Goal: Task Accomplishment & Management: Manage account settings

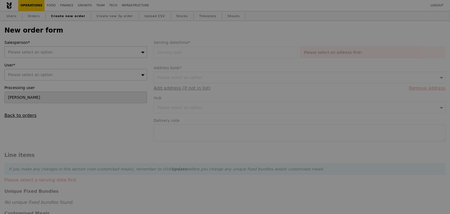
type input "Confirm"
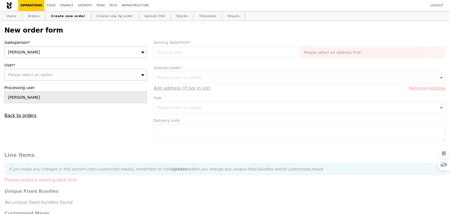
click at [92, 55] on div "[PERSON_NAME]" at bounding box center [75, 52] width 143 height 12
type input "ting"
click at [84, 76] on div "Please select an option" at bounding box center [75, 75] width 143 height 12
type input "[EMAIL_ADDRESS][DOMAIN_NAME]"
type input "Confirm"
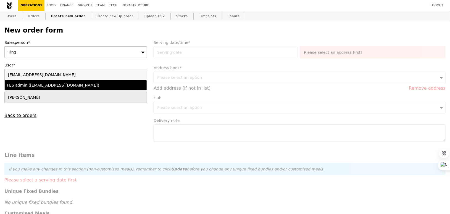
type input "[EMAIL_ADDRESS][DOMAIN_NAME]"
click at [85, 83] on div "FES admin ([EMAIL_ADDRESS][DOMAIN_NAME])" at bounding box center [58, 86] width 103 height 6
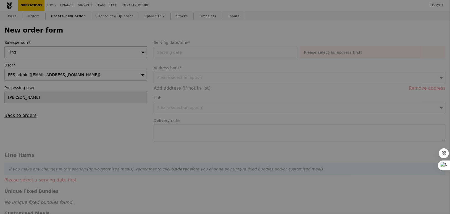
type input "Confirm"
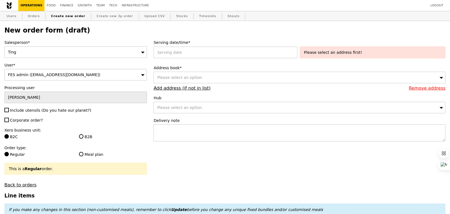
click at [26, 110] on span "Include utensils (Do you hate our planet?)" at bounding box center [50, 110] width 81 height 4
click at [9, 110] on input "Include utensils (Do you hate our planet?)" at bounding box center [6, 110] width 4 height 4
checkbox input "true"
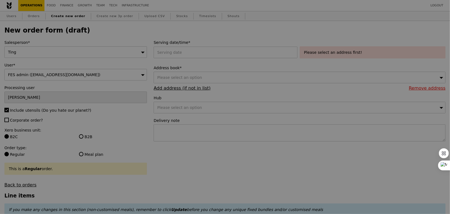
type input "Confirm"
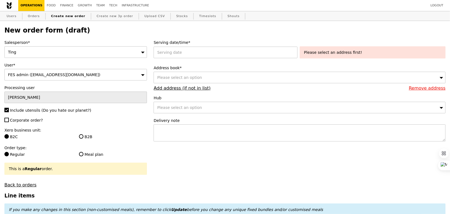
click at [26, 118] on span "Corporate order?" at bounding box center [26, 120] width 33 height 4
click at [9, 118] on input "Corporate order?" at bounding box center [6, 120] width 4 height 4
checkbox input "true"
click at [91, 136] on label "B2B" at bounding box center [113, 137] width 68 height 6
click at [83, 136] on input "B2B" at bounding box center [81, 137] width 4 height 4
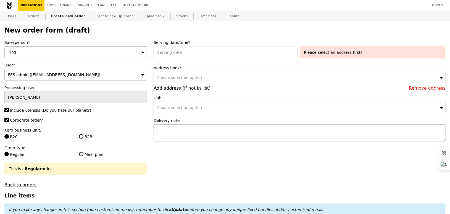
radio input "true"
type input "Confirm"
click at [202, 53] on div at bounding box center [227, 53] width 146 height 12
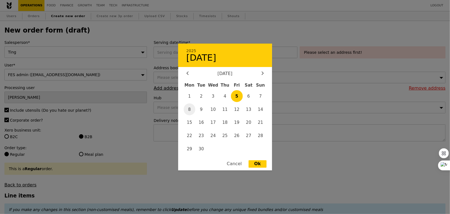
click at [189, 114] on span "8" at bounding box center [190, 110] width 12 height 12
type input "[DATE]"
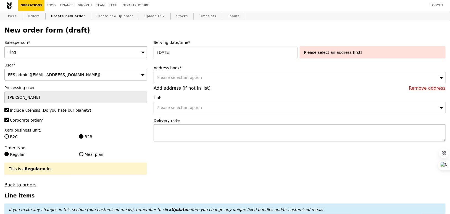
click at [215, 79] on div "Please select an option" at bounding box center [300, 78] width 292 height 12
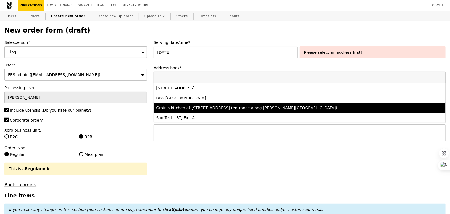
click at [219, 105] on div "Grain's kitchen at [STREET_ADDRESS] (entrance along [PERSON_NAME][GEOGRAPHIC_DA…" at bounding box center [263, 108] width 215 height 6
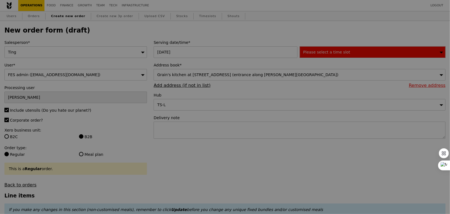
type input "Confirm"
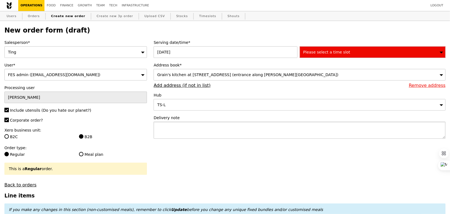
click at [196, 134] on textarea at bounding box center [300, 130] width 292 height 17
type textarea "Collect with"
type input "Confirm"
paste textarea "P4492"
type textarea "Collect with P4492, pick up 5:30PM"
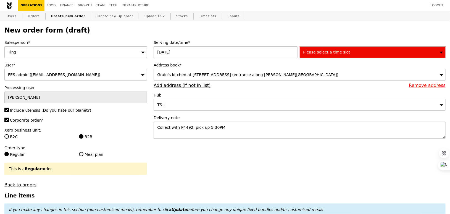
click at [322, 50] on span "Please select a time slot" at bounding box center [326, 52] width 47 height 4
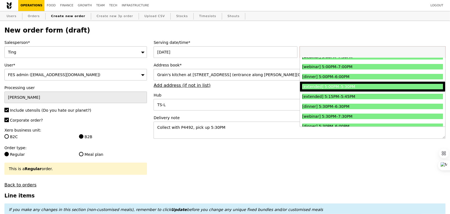
scroll to position [574, 0]
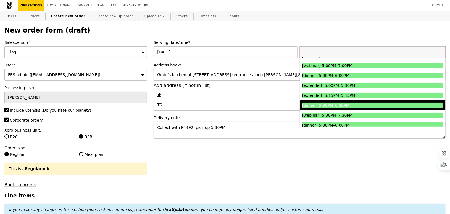
click at [318, 104] on div "[dinner] 5:30PM–6:30PM" at bounding box center [355, 106] width 106 height 6
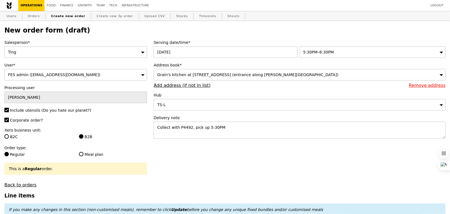
type input "Confirm"
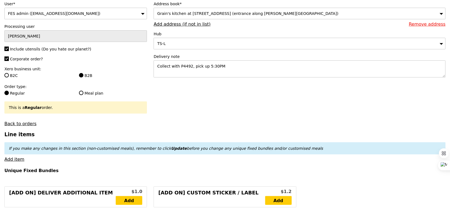
scroll to position [82, 0]
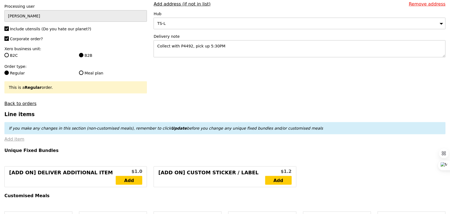
click at [18, 140] on link "Add item" at bounding box center [14, 139] width 20 height 5
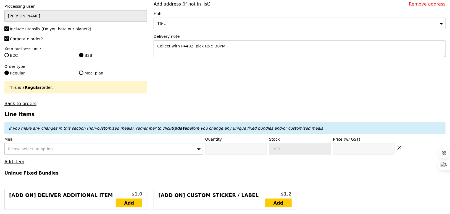
click at [29, 147] on span "Please select an option" at bounding box center [30, 149] width 45 height 4
type input "[PERSON_NAME]"
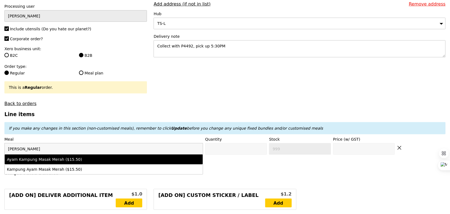
type input "Confirm anyway"
type input "0"
type input "485"
type input "15.5"
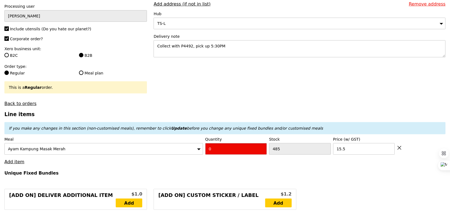
type input "Confirm"
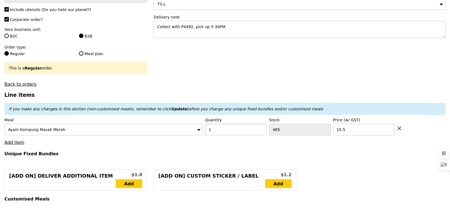
scroll to position [103, 0]
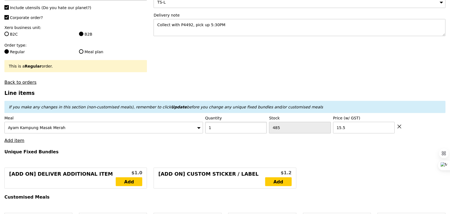
type input "1"
type input "Loading..."
type input "15.50"
click at [15, 141] on link "Add item" at bounding box center [14, 140] width 20 height 5
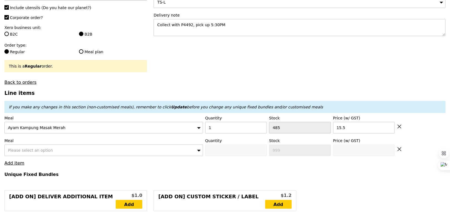
click at [21, 152] on div "Please select an option" at bounding box center [103, 151] width 199 height 12
type input "Loading..."
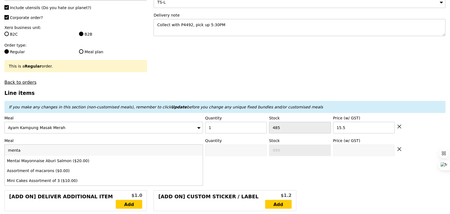
type input "mentai"
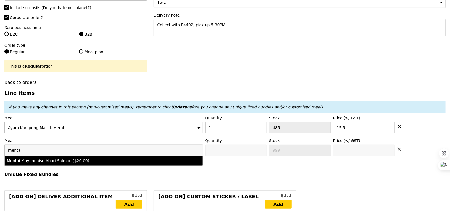
type input "Confirm anyway"
type input "0"
type input "461"
type input "20.0"
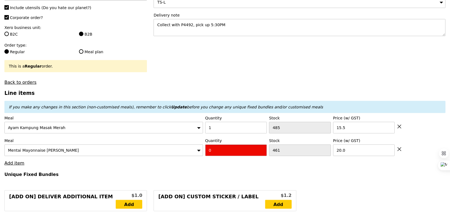
type input "Confirm"
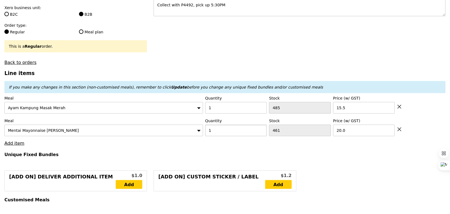
scroll to position [125, 0]
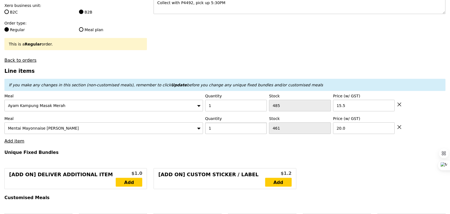
type input "1"
type input "Loading..."
type input "35.50"
type input "Confirm"
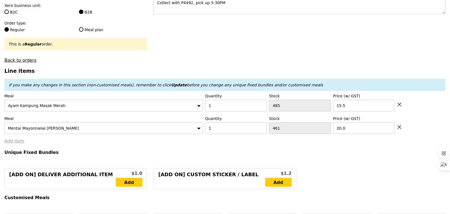
click at [15, 141] on link "Add item" at bounding box center [14, 141] width 20 height 5
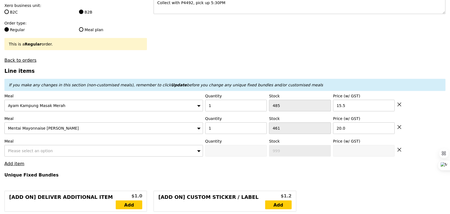
click at [21, 148] on div "Please select an option" at bounding box center [103, 151] width 199 height 12
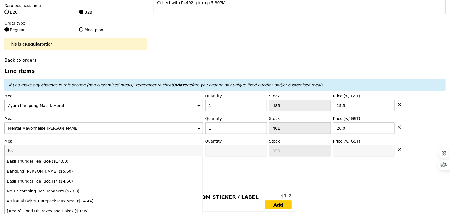
type input "bas"
type input "Loading..."
type input "basi"
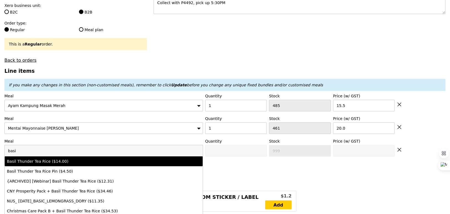
type input "Confirm anyway"
type input "0"
type input "496"
type input "14.0"
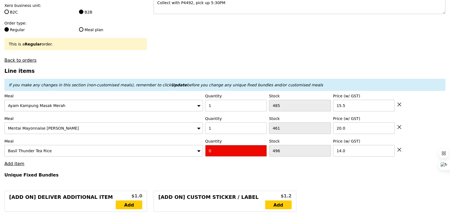
type input "Confirm"
type input "3"
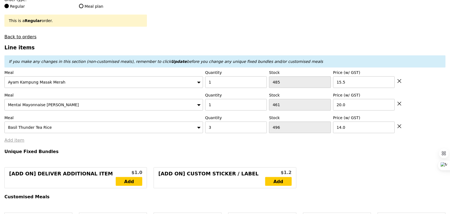
click at [20, 138] on link "Add item" at bounding box center [14, 140] width 20 height 5
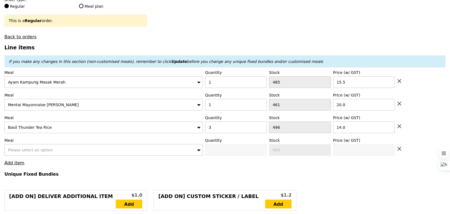
click at [30, 151] on span "Please select an option" at bounding box center [30, 150] width 45 height 4
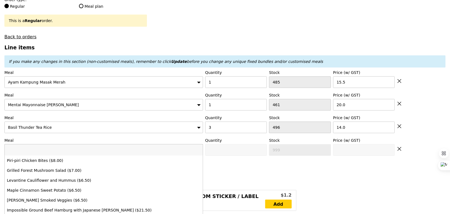
type input "b"
type input "Loading..."
type input "ban"
type input "77.50"
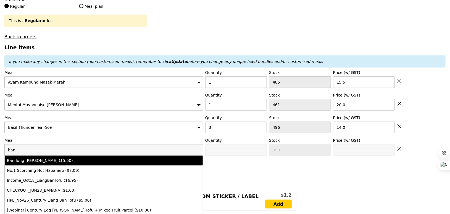
type input "Confirm anyway"
type input "0"
type input "500"
type input "5.5"
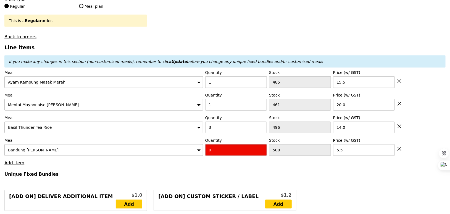
type input "Confirm"
type input "1"
type input "Loading..."
type input "83.00"
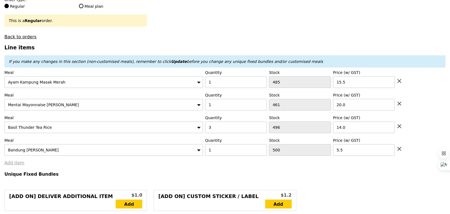
click at [17, 162] on link "Add item" at bounding box center [14, 163] width 20 height 5
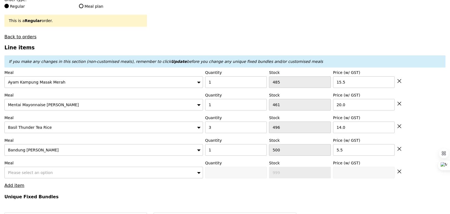
click at [31, 169] on div "Please select an option" at bounding box center [103, 173] width 199 height 12
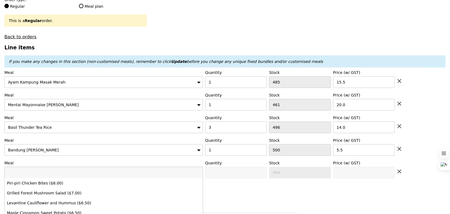
type input "Loading..."
type input "cocon"
type input "Confirm"
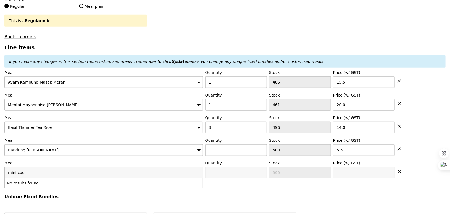
type input "mini coco"
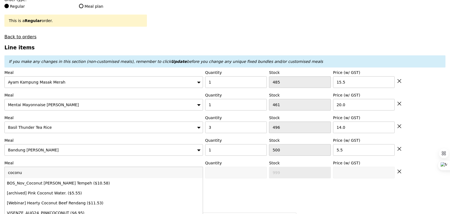
type input "coconut"
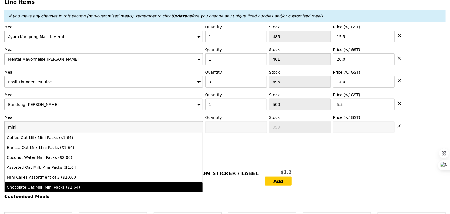
scroll to position [0, 0]
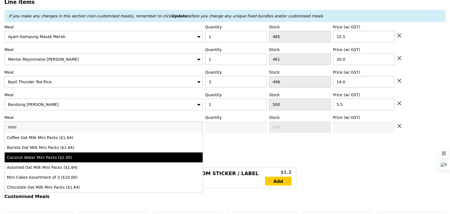
type input "mini"
click at [66, 156] on div "Coconut Water Mini Packs ($2.00)" at bounding box center [79, 158] width 145 height 6
type input "Confirm anyway"
type input "0"
type input "2.0"
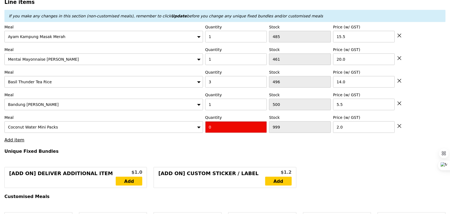
click at [238, 127] on input "0" at bounding box center [236, 128] width 62 height 12
type input "Confirm"
type input "1"
type input "Loading..."
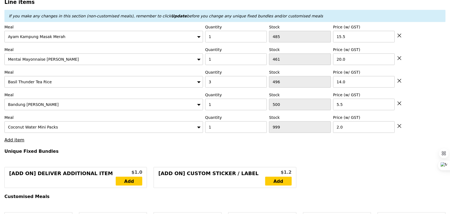
type input "85.00"
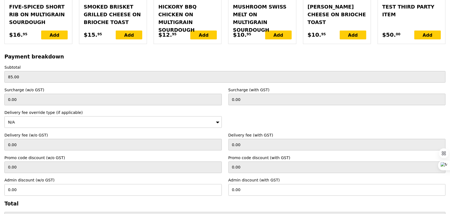
scroll to position [1400, 0]
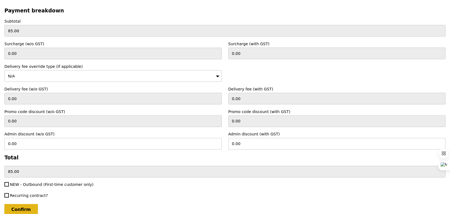
click at [16, 205] on input "Confirm" at bounding box center [20, 211] width 33 height 12
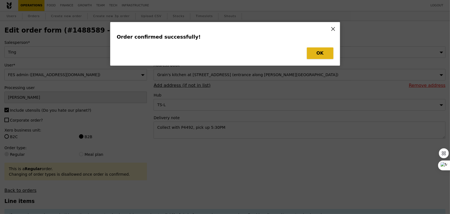
click at [314, 53] on button "OK" at bounding box center [320, 54] width 27 height 12
type input "Loading..."
checkbox input "false"
type input "1000"
type input "2.00"
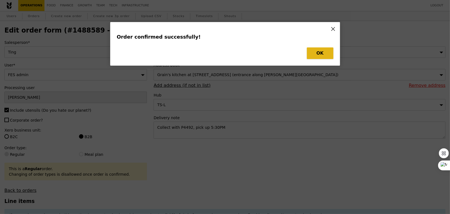
type input "500"
type input "5.50"
type input "14.00"
type input "461"
type input "20.00"
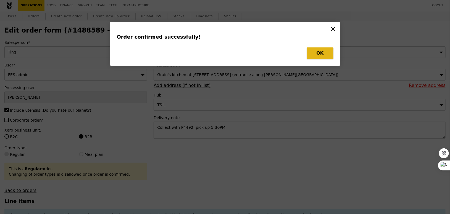
type input "485"
type input "15.50"
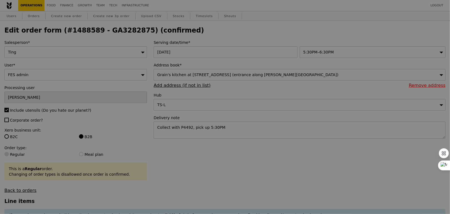
type input "499"
type input "493"
type input "460"
type input "484"
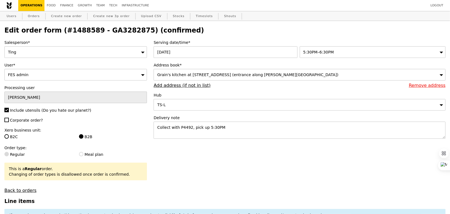
click at [115, 30] on h2 "Edit order form (#1488589 - GA3282875) (confirmed)" at bounding box center [224, 31] width 441 height 8
copy h2 "GA3282875"
click at [34, 16] on link "Orders" at bounding box center [34, 16] width 16 height 10
type input "Loading..."
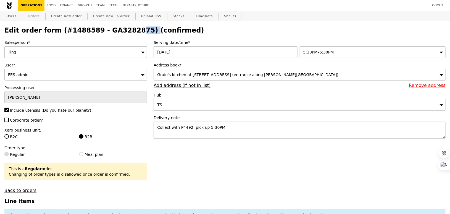
select select "100"
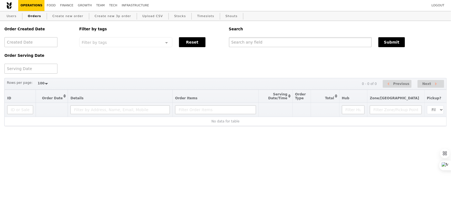
click at [256, 46] on input "text" at bounding box center [300, 42] width 143 height 10
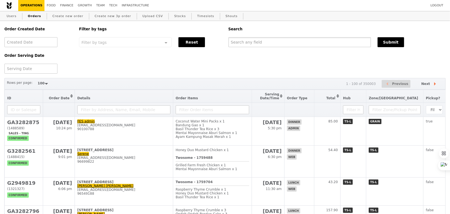
paste input "GA3282875"
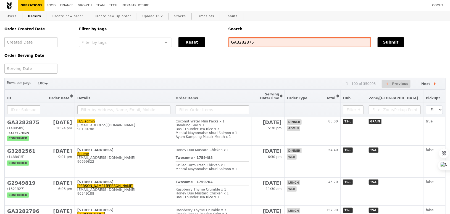
type input "GA3282875"
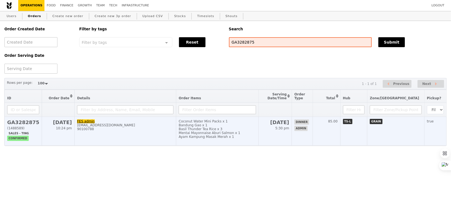
click at [235, 132] on div "Mentai Mayonnaise Aburi Salmon x 1" at bounding box center [217, 133] width 77 height 4
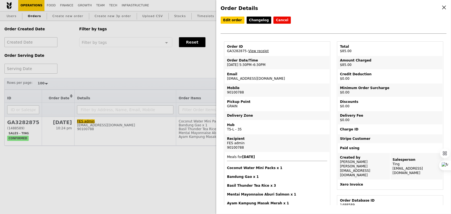
click at [232, 47] on div "Order ID" at bounding box center [277, 46] width 100 height 4
click at [233, 51] on td "Order ID GA3282875 – View receipt" at bounding box center [277, 48] width 105 height 13
copy td "GA3282875"
click at [250, 63] on td "Order Date/Time [DATE] 5:30PM–6:30PM" at bounding box center [277, 62] width 105 height 13
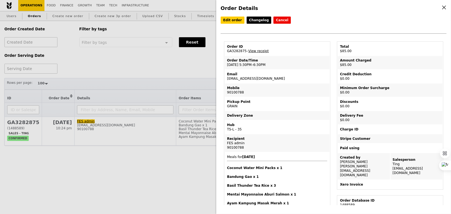
click at [250, 63] on td "Order Date/Time [DATE] 5:30PM–6:30PM" at bounding box center [277, 62] width 105 height 13
copy td "[DATE] 5:30PM–6:30PM"
